Goal: Information Seeking & Learning: Learn about a topic

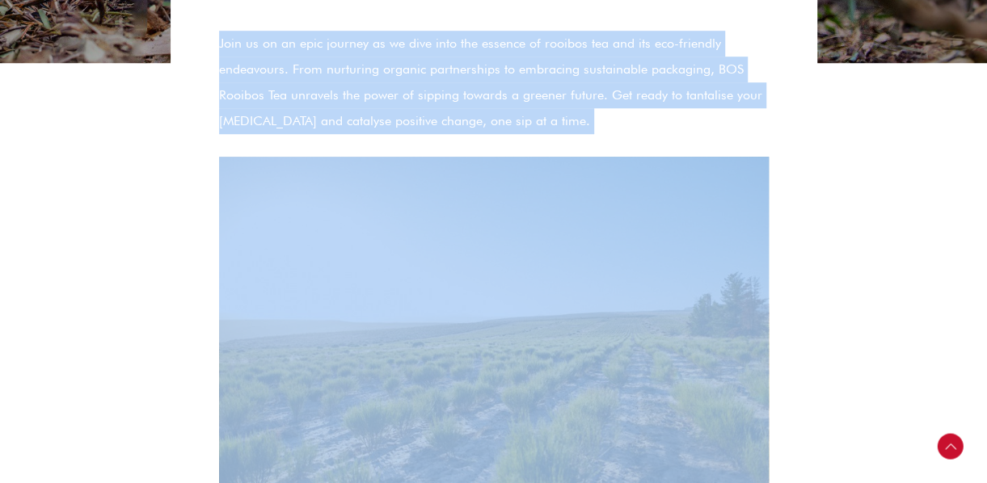
scroll to position [328, 0]
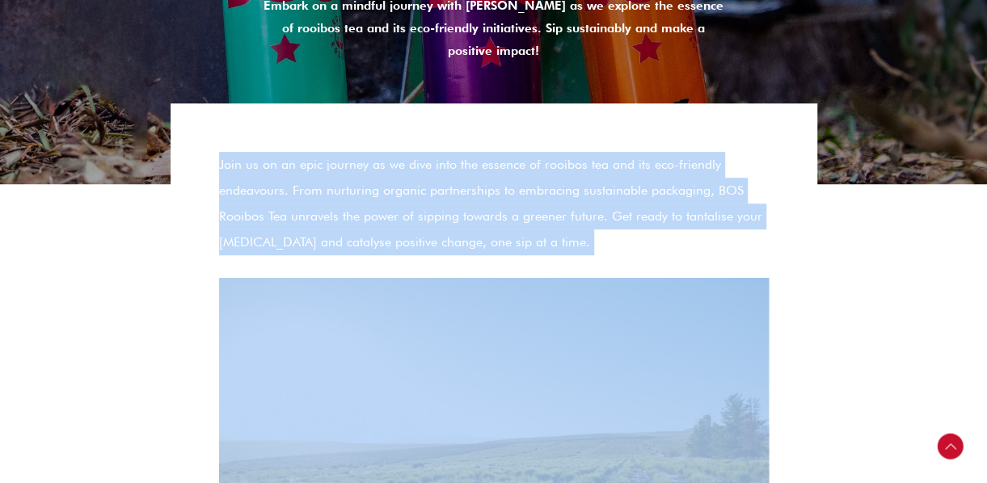
drag, startPoint x: 390, startPoint y: 268, endPoint x: 202, endPoint y: 167, distance: 213.4
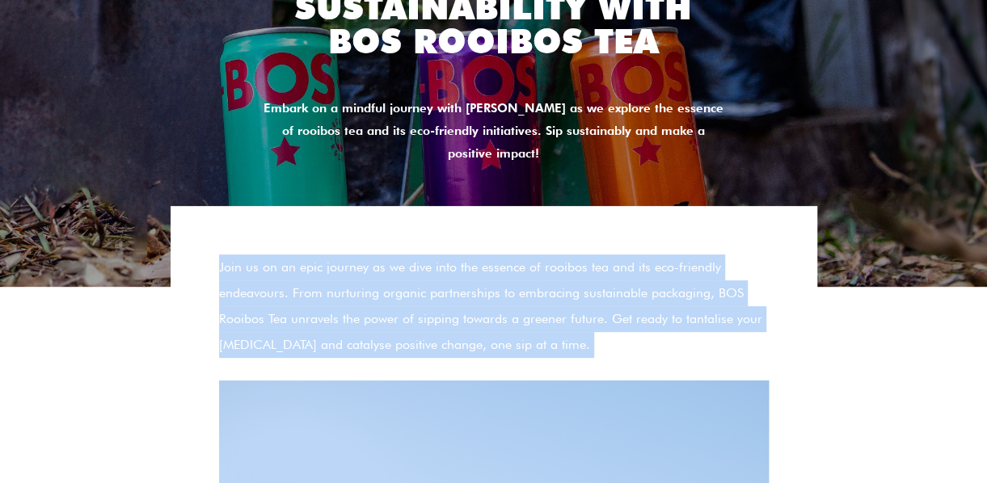
scroll to position [226, 0]
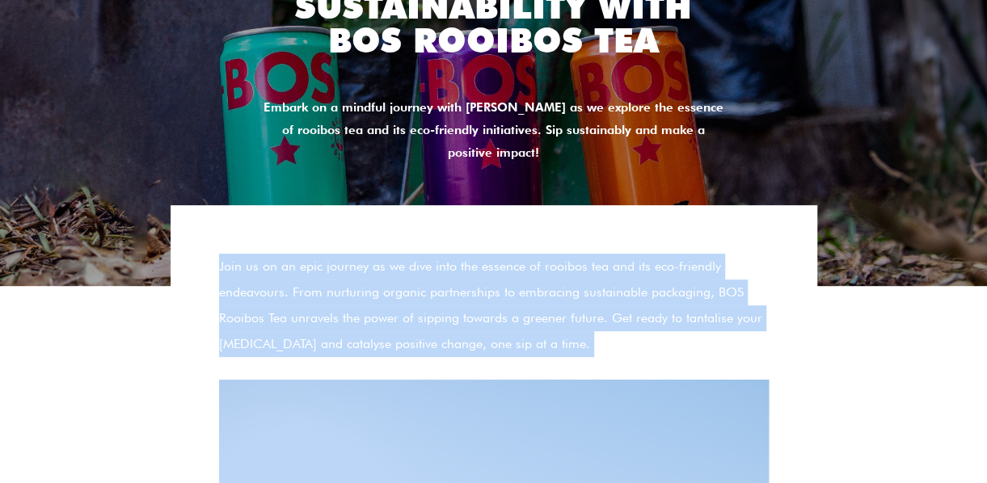
copy div "Lore ip do si amet consect ad el sedd eius tem incidid ut laboree dol mag ali e…"
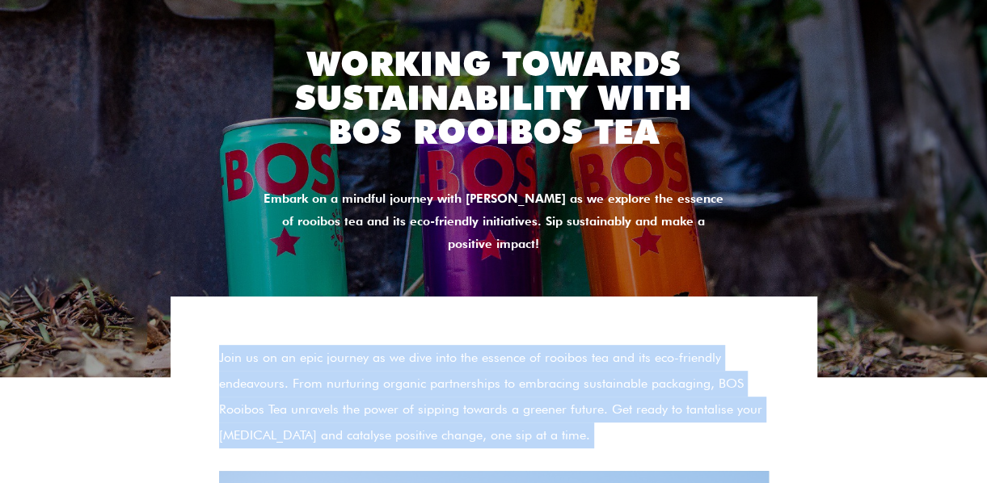
scroll to position [134, 0]
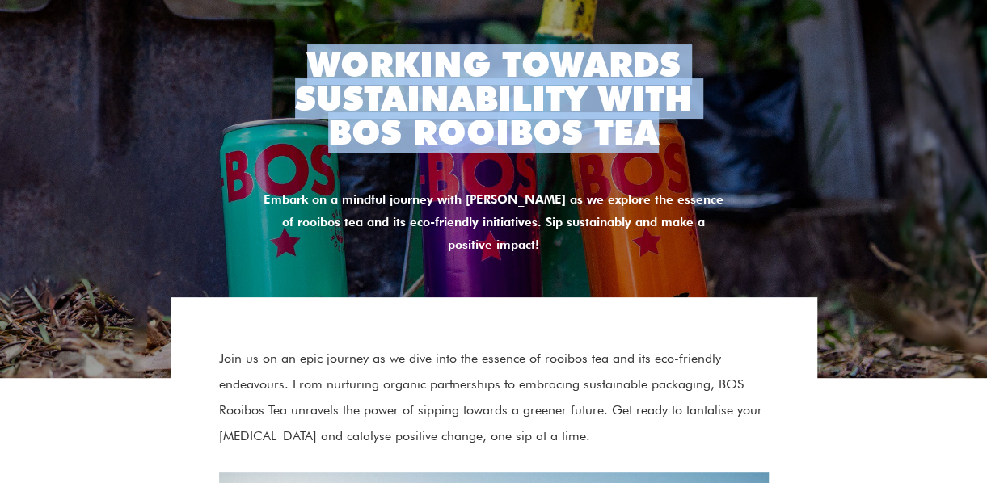
drag, startPoint x: 660, startPoint y: 150, endPoint x: 298, endPoint y: 53, distance: 374.3
click at [298, 53] on div "Working Towards Sustainability With BOS Rooibos Tea Embark on a mindful journey…" at bounding box center [493, 153] width 485 height 226
copy h2 "Working Towards Sustainability With BOS Rooibos Tea"
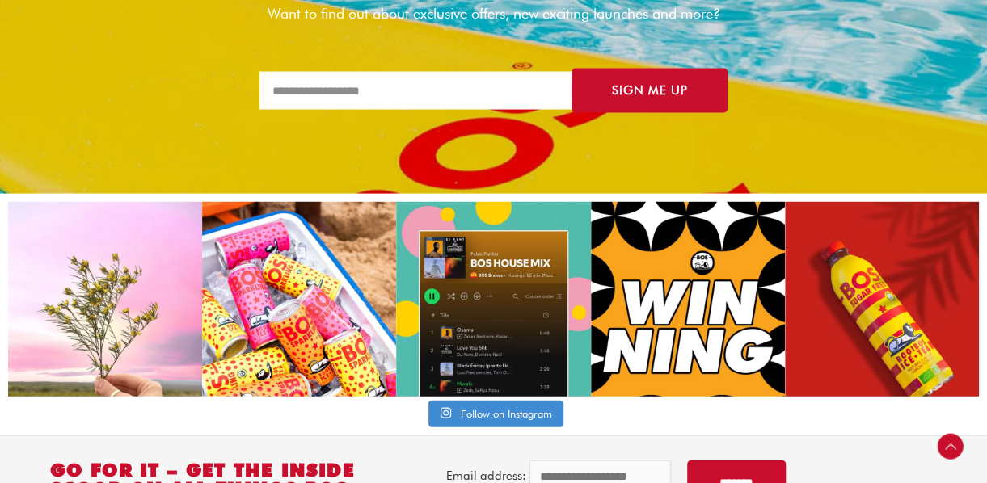
scroll to position [4787, 0]
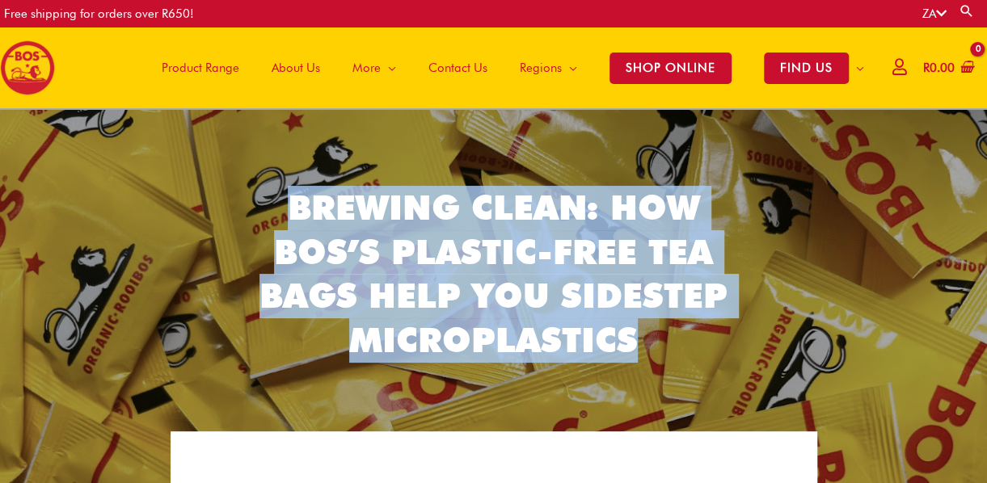
click at [284, 199] on h2 "Brewing Clean: How BOS’s plastic-free tea bags help you sidestep microplastics" at bounding box center [493, 274] width 469 height 176
copy h2 "Brewing Clean: How BOS’s plastic-free tea bags help you sidestep microplastics"
